Goal: Task Accomplishment & Management: Manage account settings

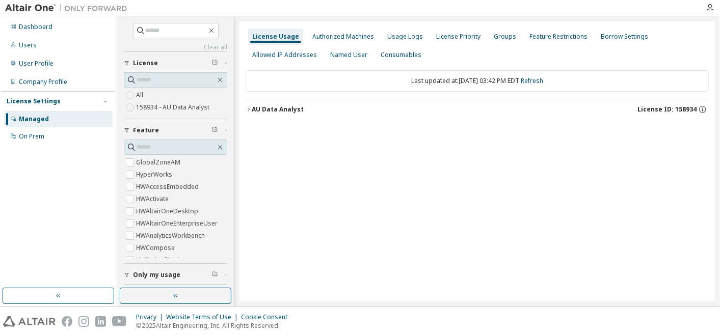
click at [705, 9] on div at bounding box center [710, 8] width 20 height 8
click at [711, 9] on icon "button" at bounding box center [710, 8] width 8 height 8
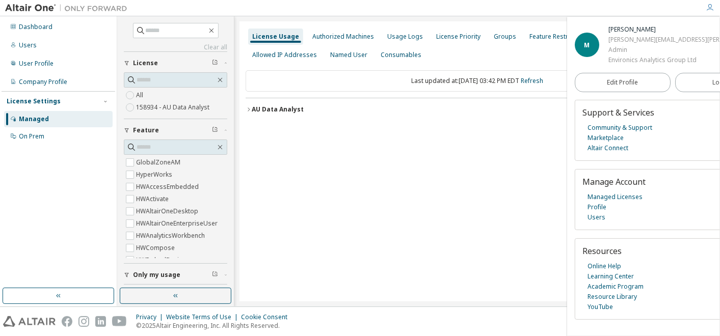
scroll to position [16, 0]
click at [620, 202] on link "Managed Licenses" at bounding box center [615, 197] width 55 height 10
click at [42, 49] on div "Users" at bounding box center [58, 45] width 109 height 16
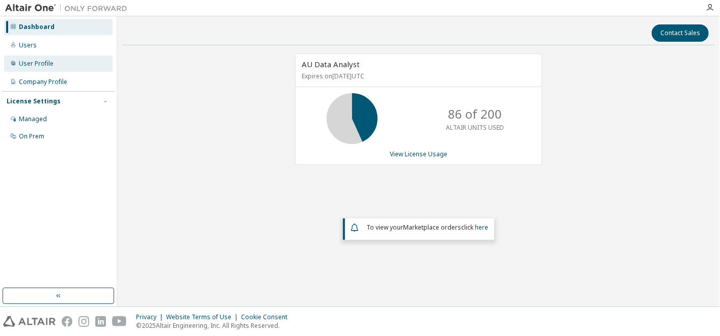
click at [46, 69] on div "User Profile" at bounding box center [58, 64] width 109 height 16
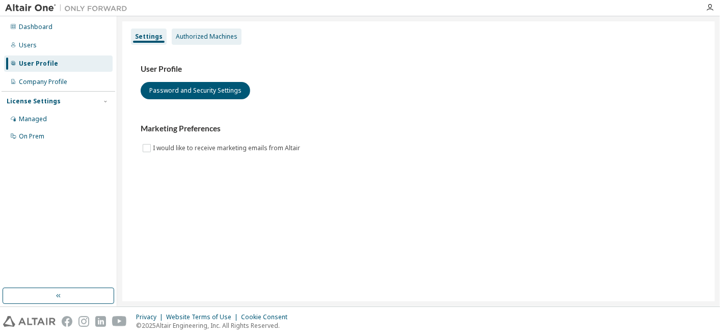
click at [226, 35] on div "Authorized Machines" at bounding box center [207, 37] width 62 height 8
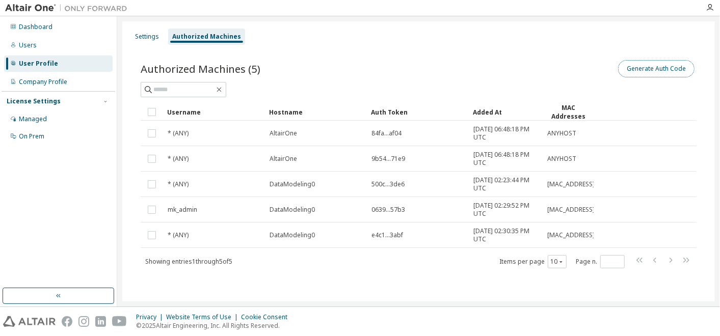
click at [638, 70] on button "Generate Auth Code" at bounding box center [656, 68] width 76 height 17
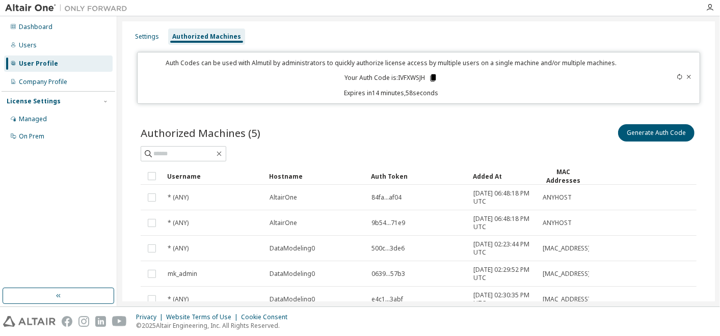
click at [429, 82] on icon at bounding box center [433, 77] width 9 height 9
click at [431, 80] on icon at bounding box center [433, 77] width 6 height 7
